Goal: Task Accomplishment & Management: Use online tool/utility

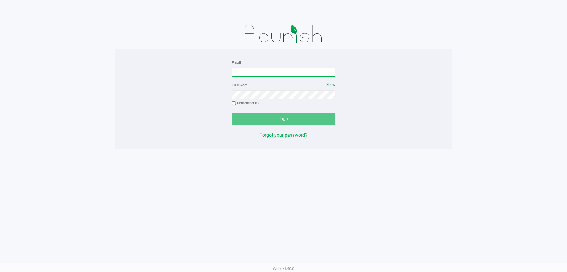
click at [260, 71] on input "Email" at bounding box center [283, 72] width 103 height 9
type input "[EMAIL_ADDRESS][DOMAIN_NAME]"
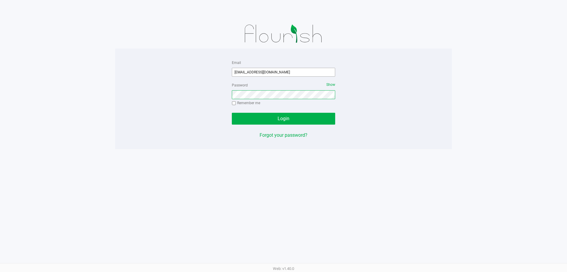
click at [232, 113] on button "Login" at bounding box center [283, 119] width 103 height 12
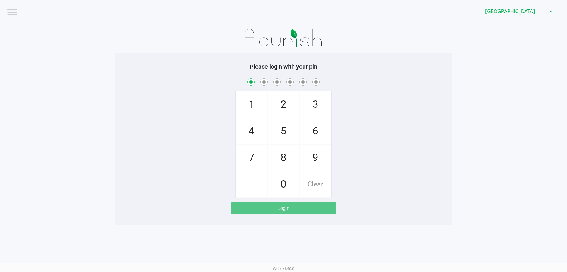
checkbox input "true"
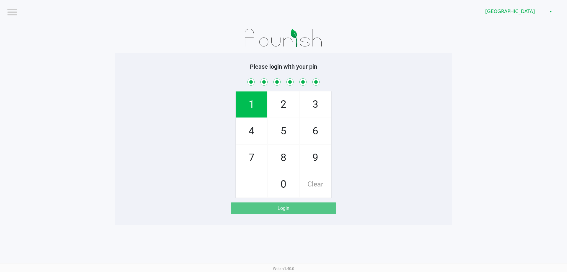
checkbox input "true"
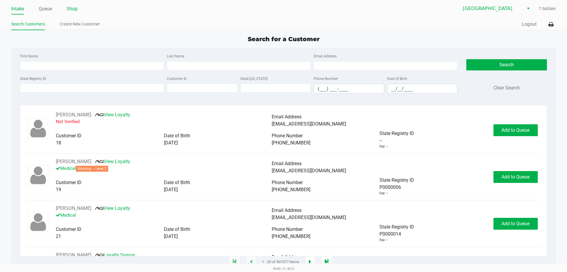
click at [74, 7] on link "Shop" at bounding box center [72, 9] width 11 height 8
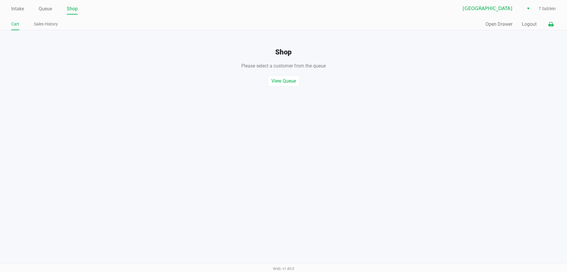
click at [552, 24] on icon at bounding box center [551, 24] width 5 height 4
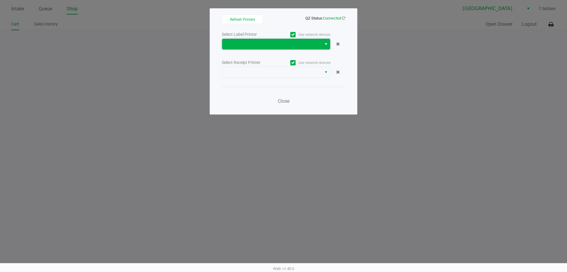
click at [293, 49] on span at bounding box center [272, 44] width 100 height 11
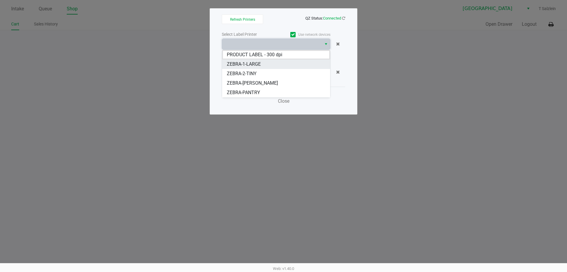
click at [264, 66] on li "ZEBRA-1-LARGE" at bounding box center [276, 63] width 108 height 9
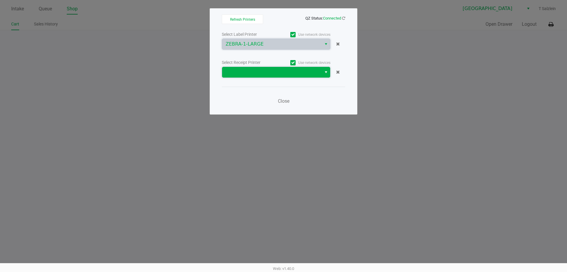
click at [280, 68] on span at bounding box center [272, 72] width 100 height 11
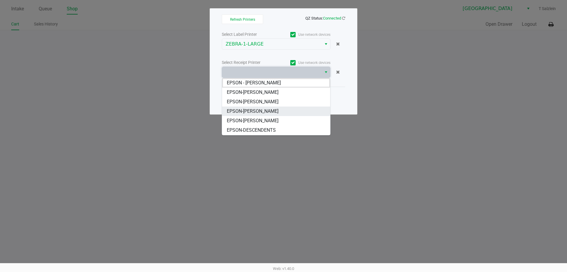
click at [279, 108] on span "EPSON-[PERSON_NAME]" at bounding box center [253, 111] width 52 height 7
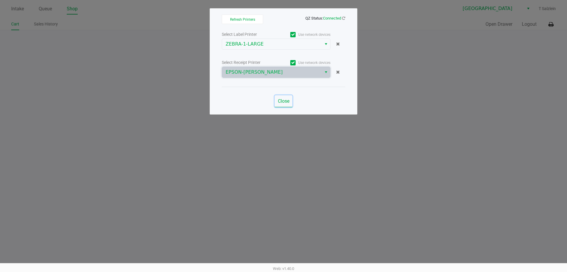
click at [286, 99] on span "Close" at bounding box center [284, 101] width 12 height 6
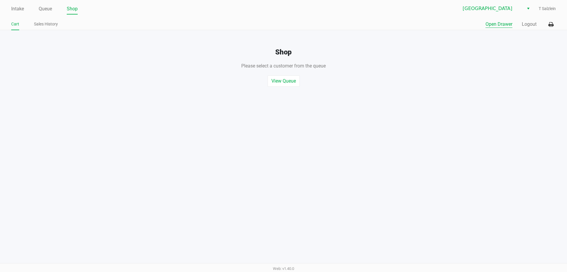
click at [505, 22] on button "Open Drawer" at bounding box center [499, 24] width 27 height 7
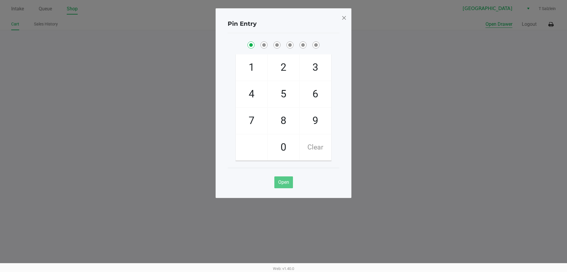
checkbox input "true"
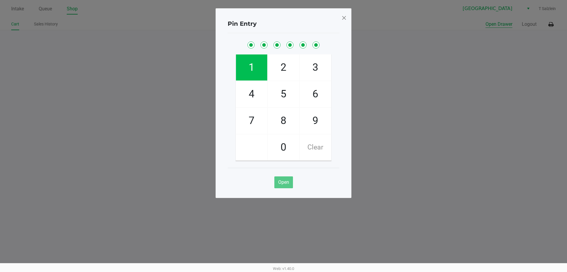
checkbox input "true"
click at [345, 18] on span at bounding box center [344, 17] width 5 height 9
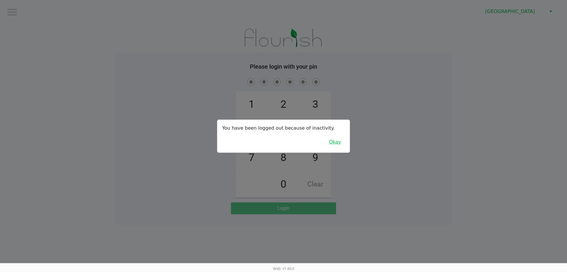
click at [335, 144] on button "Okay" at bounding box center [335, 141] width 20 height 11
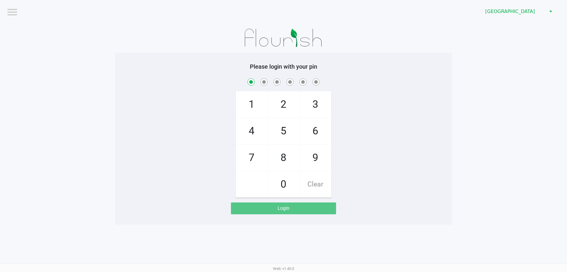
checkbox input "true"
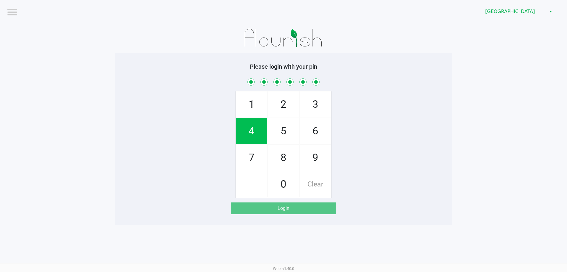
checkbox input "true"
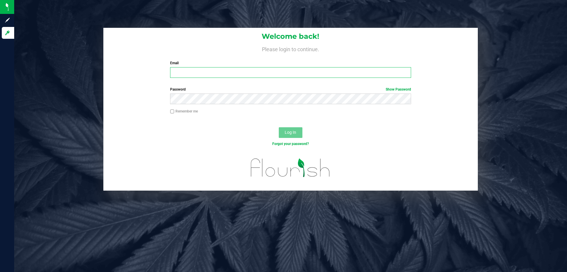
click at [188, 71] on input "Email" at bounding box center [290, 72] width 241 height 11
type input "[EMAIL_ADDRESS][DOMAIN_NAME]"
click at [279, 127] on button "Log In" at bounding box center [291, 132] width 24 height 11
